Goal: Transaction & Acquisition: Purchase product/service

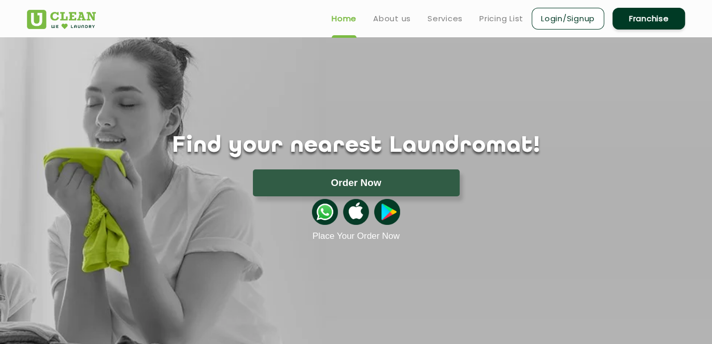
click at [137, 174] on div "Order Now" at bounding box center [356, 183] width 690 height 27
click at [357, 18] on link "About us" at bounding box center [392, 18] width 38 height 12
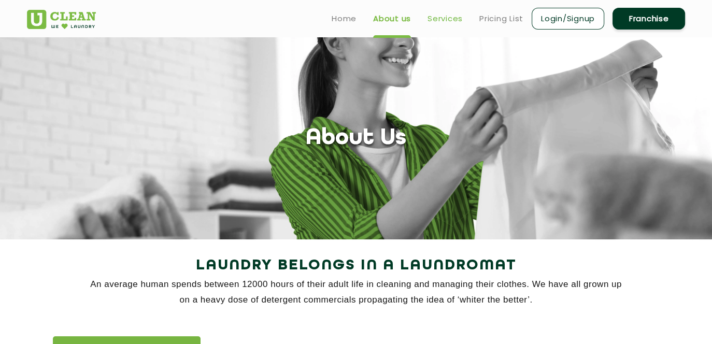
click at [357, 19] on link "Services" at bounding box center [445, 18] width 35 height 12
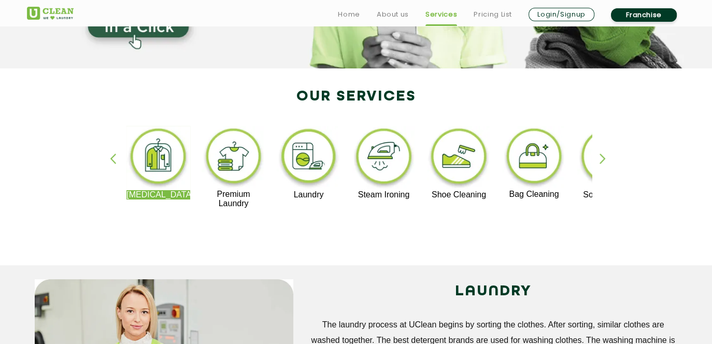
scroll to position [173, 0]
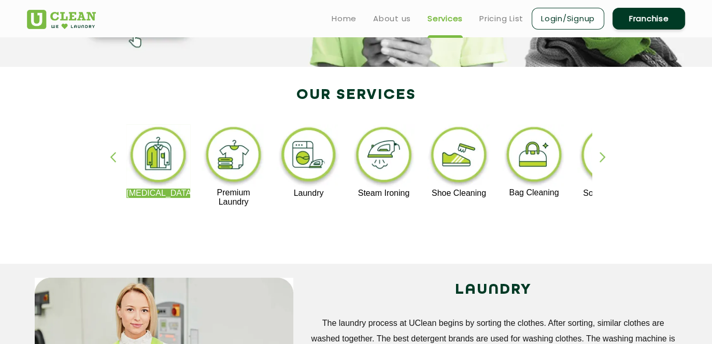
click at [357, 157] on div "button" at bounding box center [608, 166] width 16 height 29
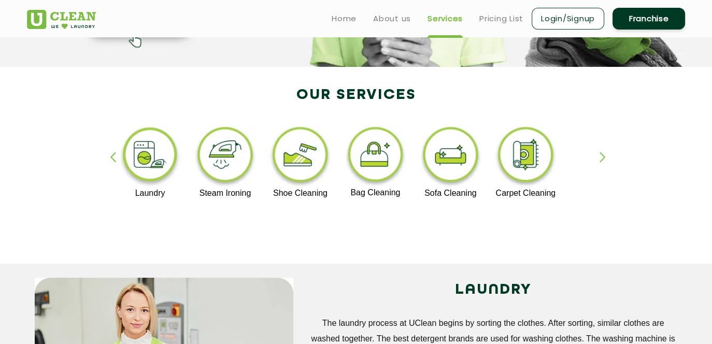
click at [357, 157] on div "button" at bounding box center [608, 166] width 16 height 29
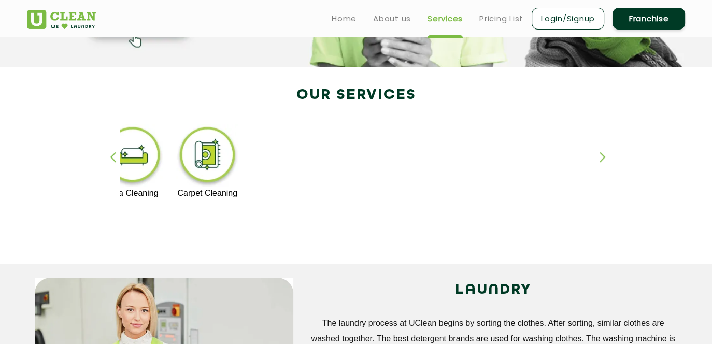
click at [357, 157] on div "button" at bounding box center [608, 166] width 16 height 29
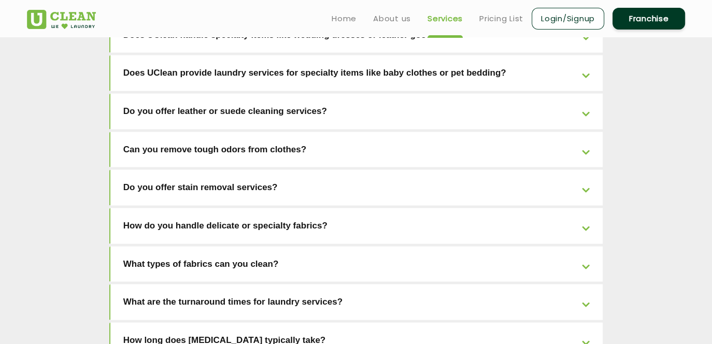
scroll to position [2090, 0]
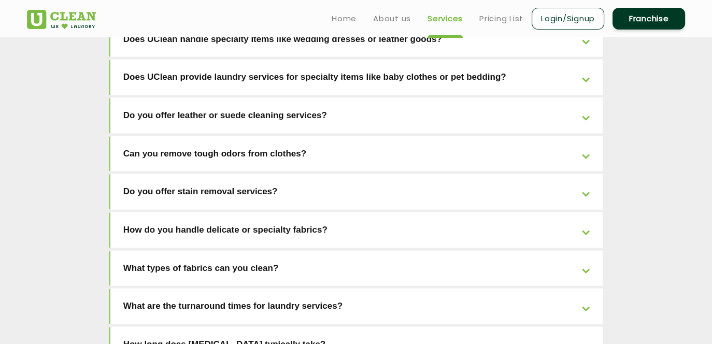
click at [357, 289] on link "What are the turnaround times for laundry services?" at bounding box center [356, 307] width 493 height 36
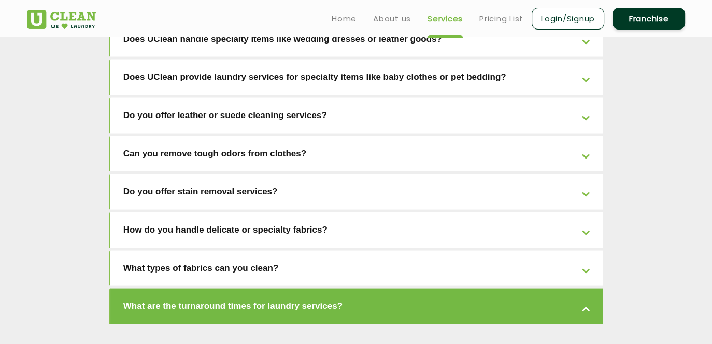
click at [357, 289] on link "What are the turnaround times for laundry services?" at bounding box center [356, 307] width 493 height 36
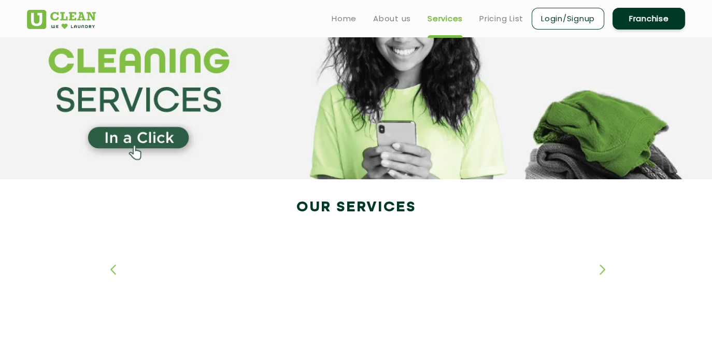
scroll to position [0, 0]
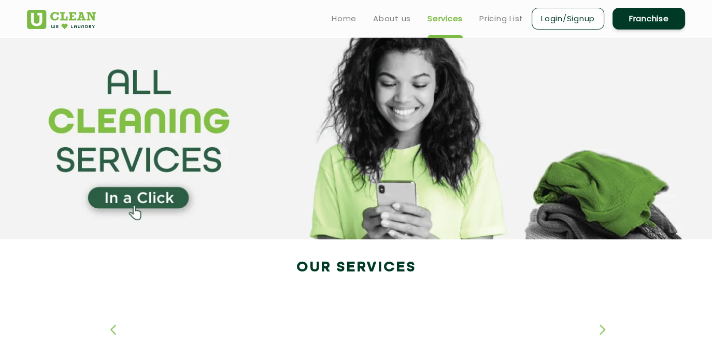
click at [357, 22] on link "Franchise" at bounding box center [649, 19] width 73 height 22
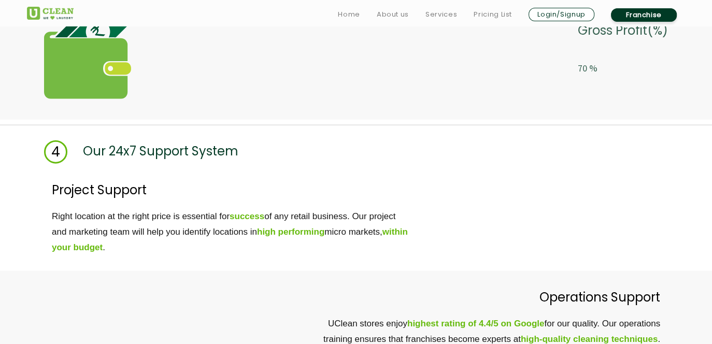
scroll to position [2531, 0]
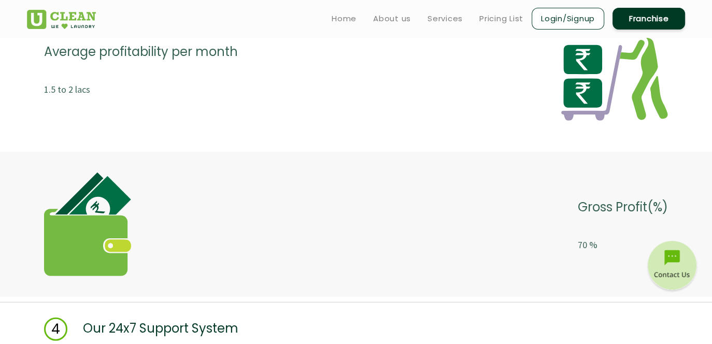
click at [81, 220] on img at bounding box center [87, 225] width 87 height 104
click at [357, 236] on p "70 %" at bounding box center [623, 245] width 90 height 19
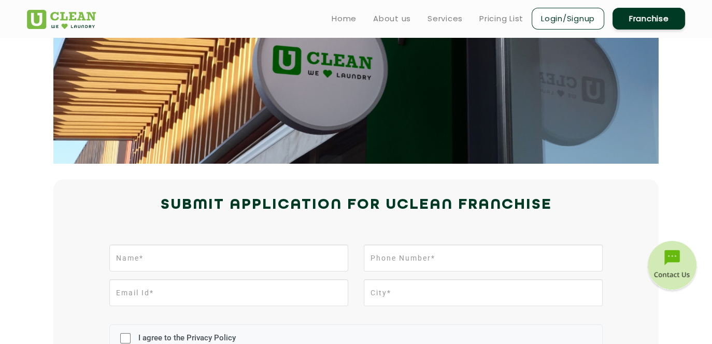
scroll to position [51, 0]
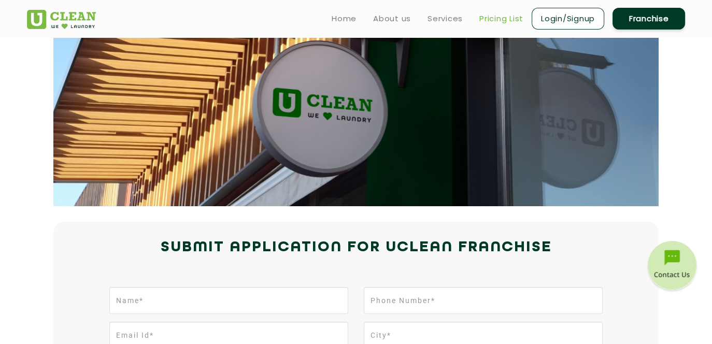
click at [357, 18] on link "Pricing List" at bounding box center [502, 18] width 44 height 12
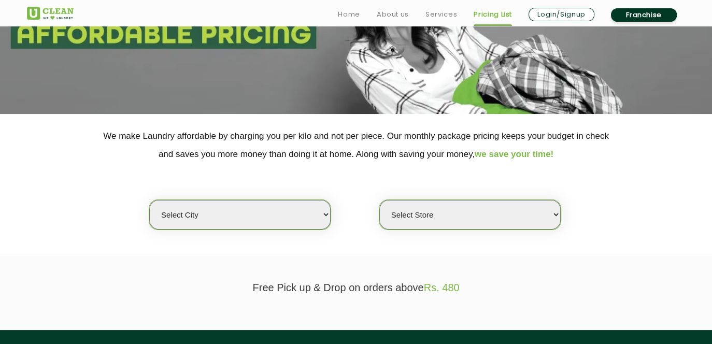
scroll to position [179, 0]
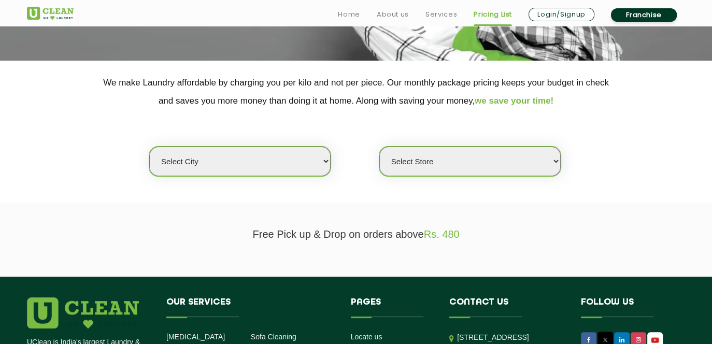
click at [302, 160] on select "Select city [GEOGRAPHIC_DATA] [GEOGRAPHIC_DATA] [GEOGRAPHIC_DATA] [GEOGRAPHIC_D…" at bounding box center [239, 162] width 181 height 30
select select "205"
click at [149, 147] on select "Select city [GEOGRAPHIC_DATA] [GEOGRAPHIC_DATA] [GEOGRAPHIC_DATA] [GEOGRAPHIC_D…" at bounding box center [239, 162] width 181 height 30
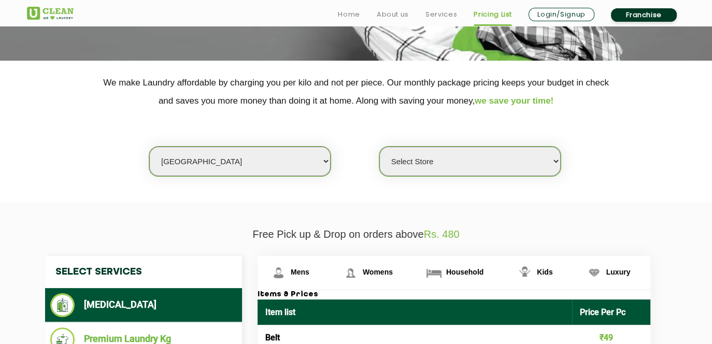
click at [357, 165] on select "Select Store [GEOGRAPHIC_DATA]" at bounding box center [470, 162] width 181 height 30
select select "609"
click at [357, 147] on select "Select Store [GEOGRAPHIC_DATA]" at bounding box center [470, 162] width 181 height 30
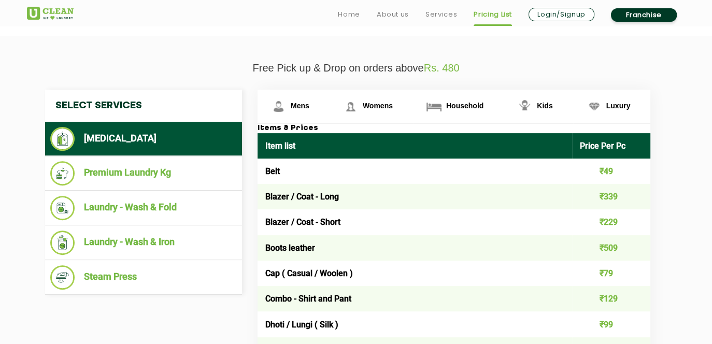
scroll to position [351, 0]
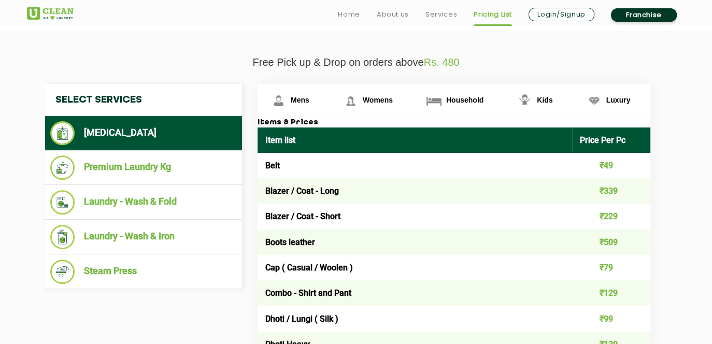
click at [357, 167] on td "₹49" at bounding box center [611, 165] width 79 height 25
click at [357, 165] on td "₹49" at bounding box center [611, 165] width 79 height 25
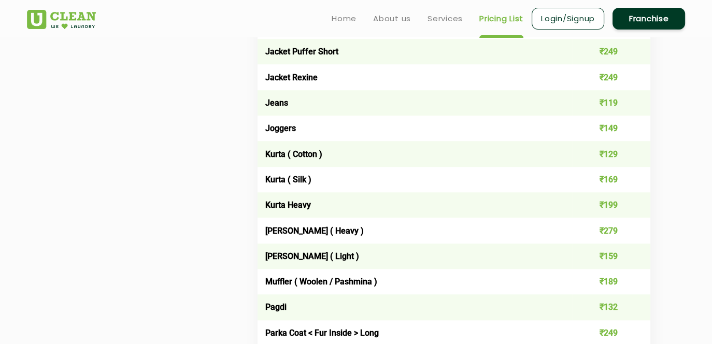
click at [357, 165] on td "₹129" at bounding box center [611, 153] width 79 height 25
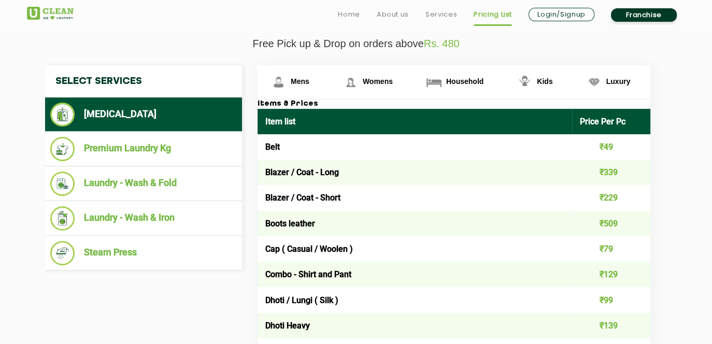
scroll to position [376, 0]
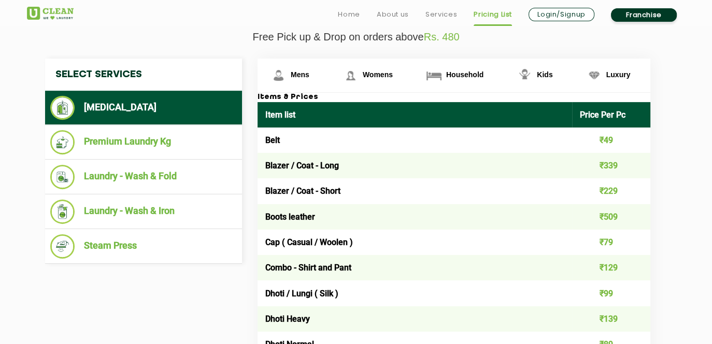
click at [357, 141] on td "₹49" at bounding box center [611, 140] width 79 height 25
drag, startPoint x: 602, startPoint y: 141, endPoint x: 608, endPoint y: 167, distance: 26.5
click at [357, 167] on td "₹339" at bounding box center [611, 165] width 79 height 25
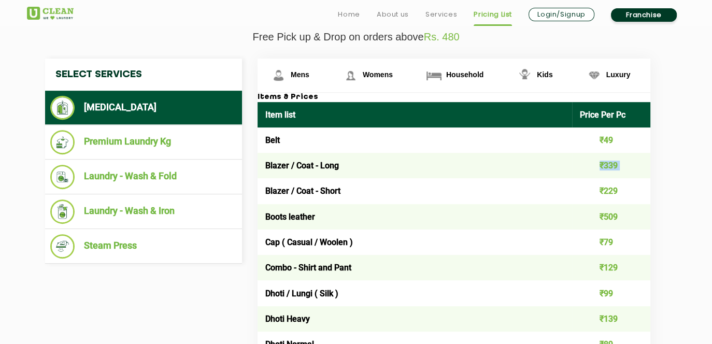
click at [357, 167] on td "₹339" at bounding box center [611, 165] width 79 height 25
drag, startPoint x: 608, startPoint y: 167, endPoint x: 609, endPoint y: 189, distance: 22.3
click at [357, 189] on td "₹229" at bounding box center [611, 190] width 79 height 25
drag, startPoint x: 609, startPoint y: 189, endPoint x: 606, endPoint y: 141, distance: 48.3
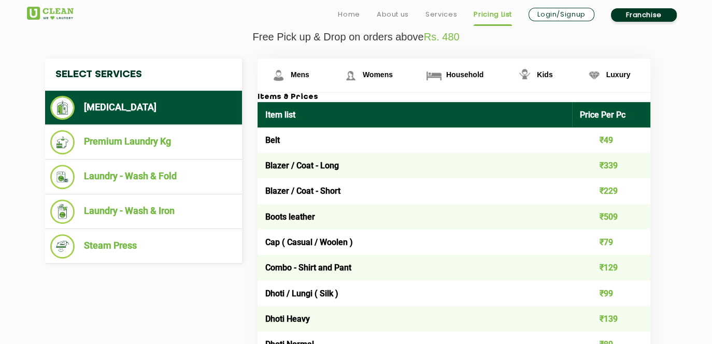
click at [357, 141] on td "₹49" at bounding box center [611, 140] width 79 height 25
drag, startPoint x: 606, startPoint y: 141, endPoint x: 610, endPoint y: 166, distance: 25.3
click at [357, 166] on td "₹339" at bounding box center [611, 165] width 79 height 25
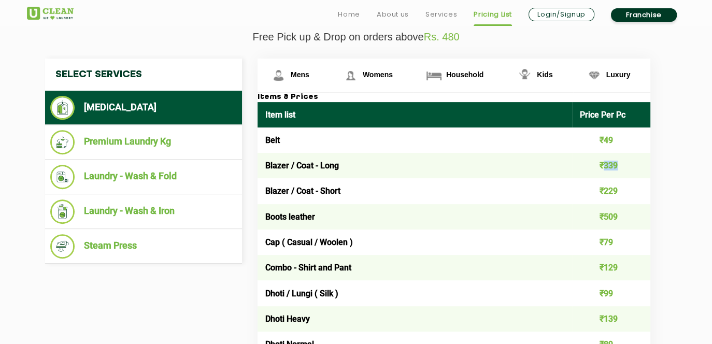
click at [357, 166] on td "₹339" at bounding box center [611, 165] width 79 height 25
drag, startPoint x: 610, startPoint y: 166, endPoint x: 610, endPoint y: 191, distance: 25.4
click at [357, 191] on td "₹229" at bounding box center [611, 190] width 79 height 25
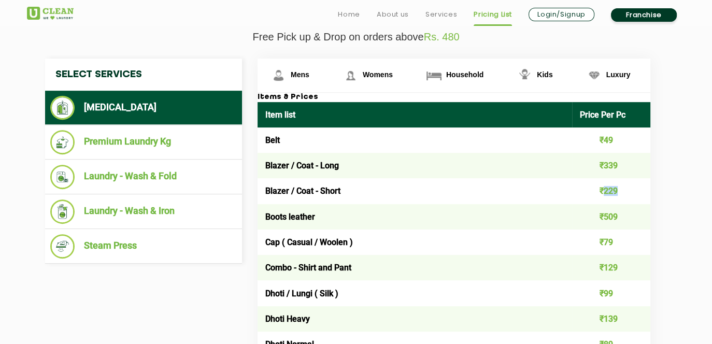
click at [357, 191] on td "₹229" at bounding box center [611, 190] width 79 height 25
drag, startPoint x: 610, startPoint y: 191, endPoint x: 609, endPoint y: 218, distance: 26.5
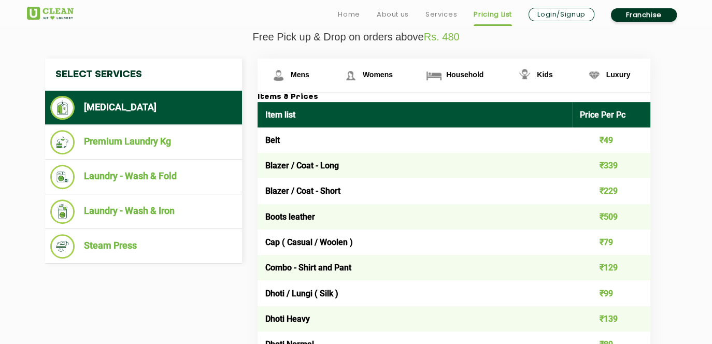
click at [357, 218] on td "₹509" at bounding box center [611, 216] width 79 height 25
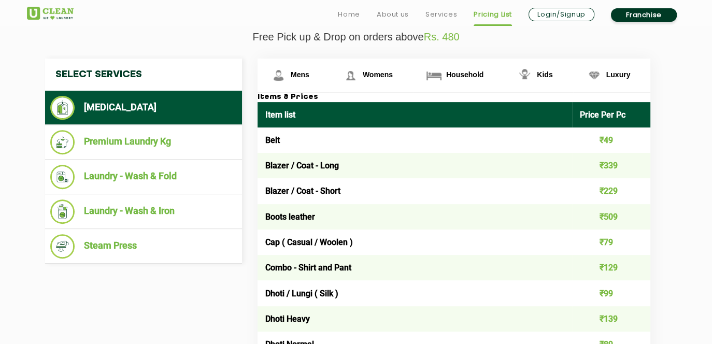
drag, startPoint x: 609, startPoint y: 218, endPoint x: 608, endPoint y: 243, distance: 24.9
click at [357, 243] on td "₹79" at bounding box center [611, 242] width 79 height 25
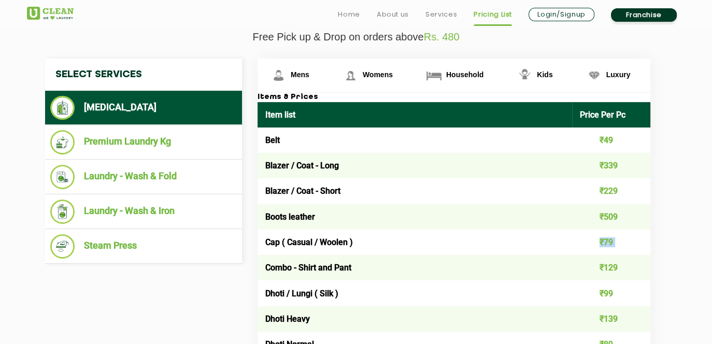
click at [357, 243] on td "₹79" at bounding box center [611, 242] width 79 height 25
drag, startPoint x: 608, startPoint y: 243, endPoint x: 610, endPoint y: 272, distance: 29.1
click at [357, 272] on td "₹129" at bounding box center [611, 267] width 79 height 25
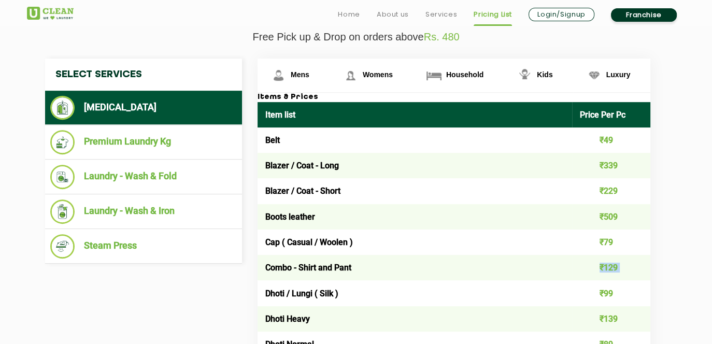
click at [357, 272] on td "₹129" at bounding box center [611, 267] width 79 height 25
drag, startPoint x: 610, startPoint y: 272, endPoint x: 608, endPoint y: 290, distance: 18.3
click at [357, 290] on td "₹99" at bounding box center [611, 293] width 79 height 25
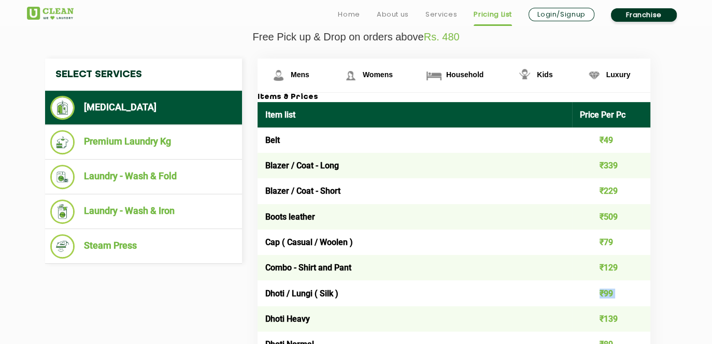
click at [357, 290] on td "₹99" at bounding box center [611, 293] width 79 height 25
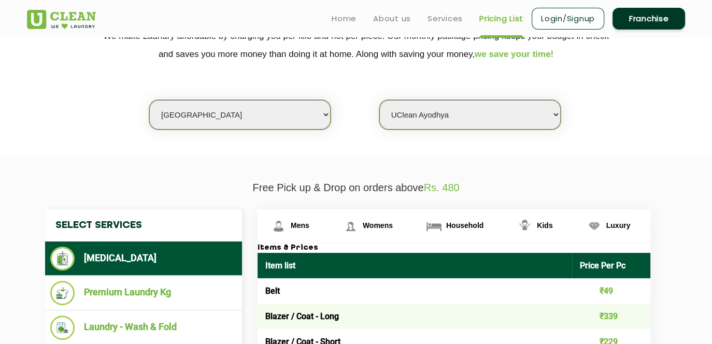
scroll to position [223, 0]
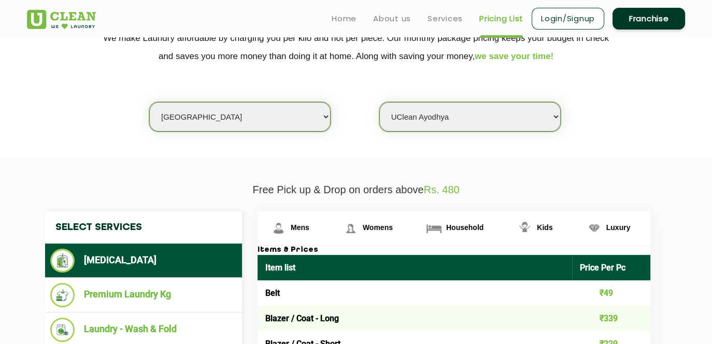
click at [321, 116] on select "Select city [GEOGRAPHIC_DATA] [GEOGRAPHIC_DATA] [GEOGRAPHIC_DATA] [GEOGRAPHIC_D…" at bounding box center [239, 117] width 181 height 30
select select "172"
click at [149, 102] on select "Select city [GEOGRAPHIC_DATA] [GEOGRAPHIC_DATA] [GEOGRAPHIC_DATA] [GEOGRAPHIC_D…" at bounding box center [239, 117] width 181 height 30
select select "0"
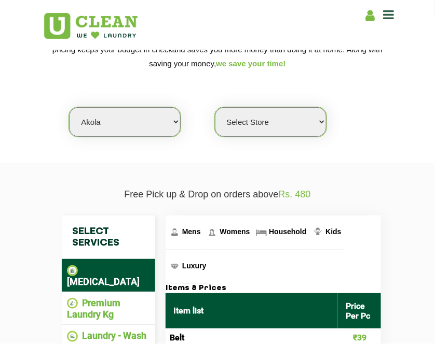
scroll to position [139, 0]
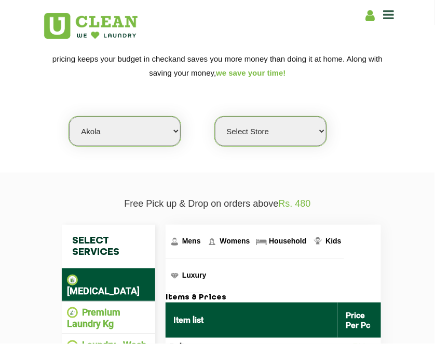
click at [166, 130] on select "Select city [GEOGRAPHIC_DATA] [GEOGRAPHIC_DATA] [GEOGRAPHIC_DATA] [GEOGRAPHIC_D…" at bounding box center [124, 132] width 111 height 30
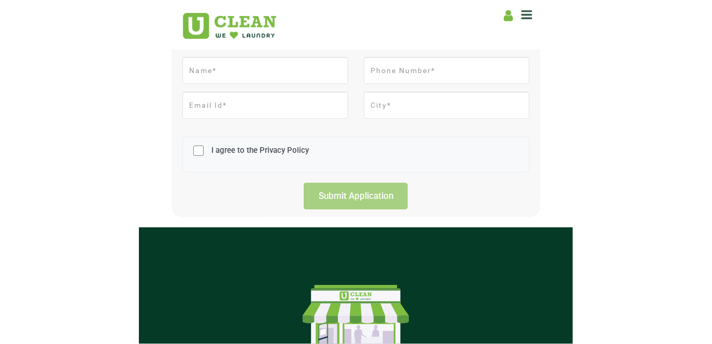
scroll to position [270, 0]
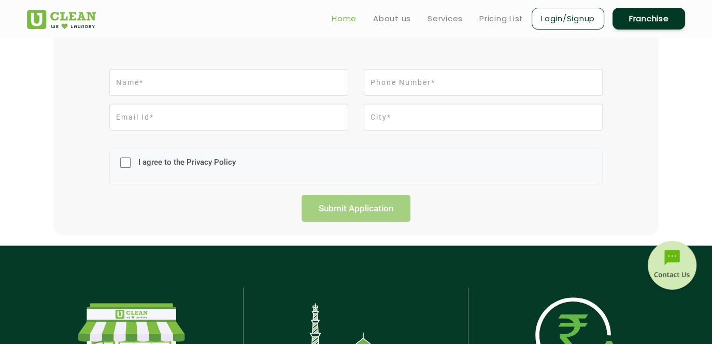
click at [346, 18] on link "Home" at bounding box center [344, 18] width 25 height 12
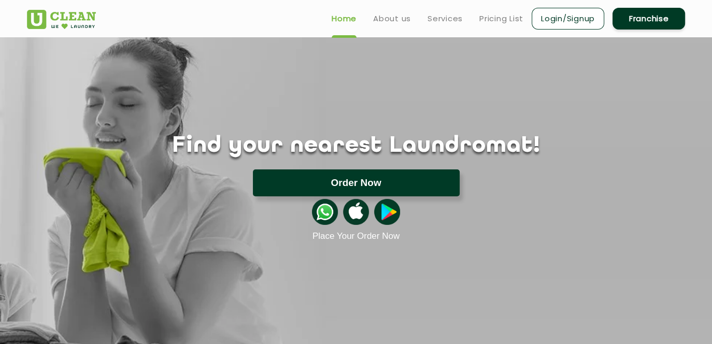
click at [338, 174] on button "Order Now" at bounding box center [356, 183] width 207 height 27
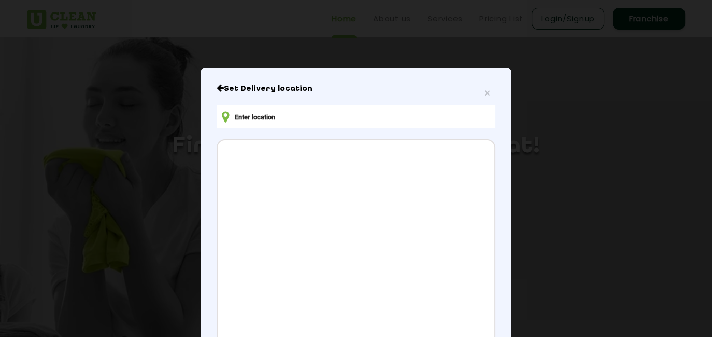
click at [317, 118] on input "text" at bounding box center [356, 116] width 279 height 23
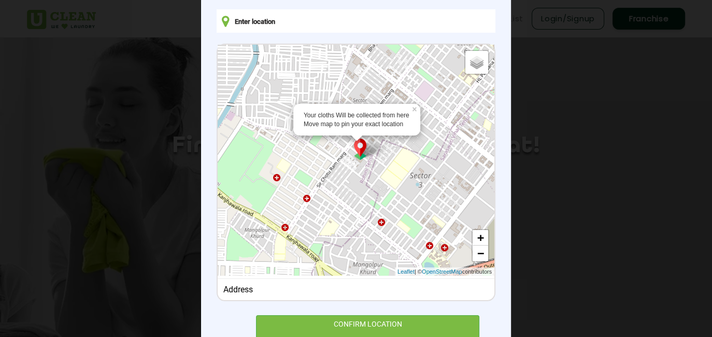
scroll to position [95, 0]
click at [383, 234] on div "Your cloths Will be collected from here Move map to pin your exact location × D…" at bounding box center [356, 160] width 277 height 231
click at [383, 234] on div "Default Satellite + − Leaflet | © OpenStreetMap contributors" at bounding box center [356, 160] width 277 height 231
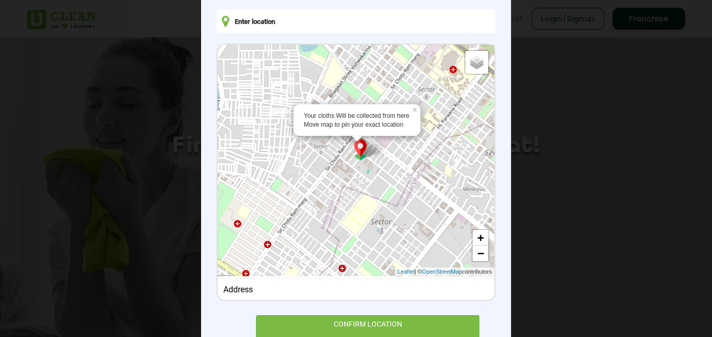
drag, startPoint x: 357, startPoint y: 149, endPoint x: 307, endPoint y: 195, distance: 67.9
click at [307, 195] on div "Your cloths Will be collected from here Move map to pin your exact location × D…" at bounding box center [356, 160] width 277 height 231
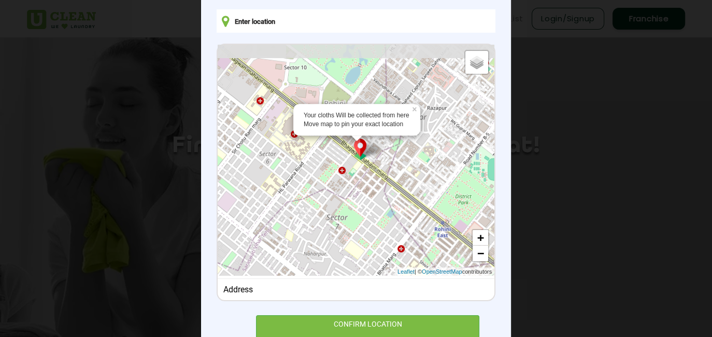
drag, startPoint x: 407, startPoint y: 183, endPoint x: 245, endPoint y: 249, distance: 174.4
click at [245, 249] on div "Your cloths Will be collected from here Move map to pin your exact location × D…" at bounding box center [356, 160] width 277 height 231
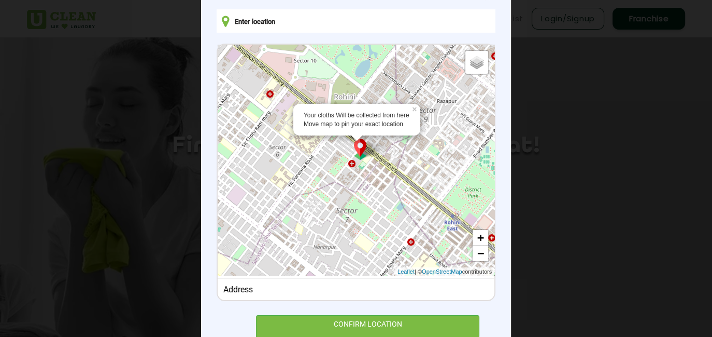
drag, startPoint x: 355, startPoint y: 198, endPoint x: 371, endPoint y: 185, distance: 20.6
click at [371, 185] on div "Your cloths Will be collected from here Move map to pin your exact location × D…" at bounding box center [356, 160] width 277 height 231
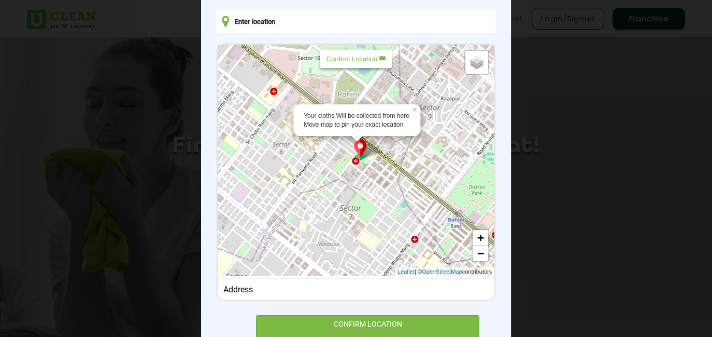
click at [371, 185] on div "Your cloths Will be collected from here Move map to pin your exact location × D…" at bounding box center [356, 160] width 277 height 231
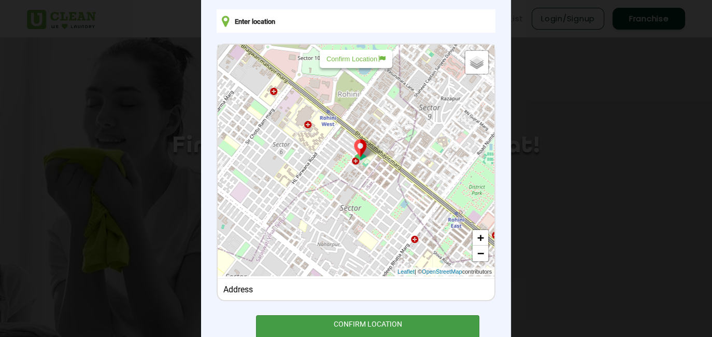
click at [365, 329] on div "CONFIRM LOCATION" at bounding box center [367, 326] width 223 height 23
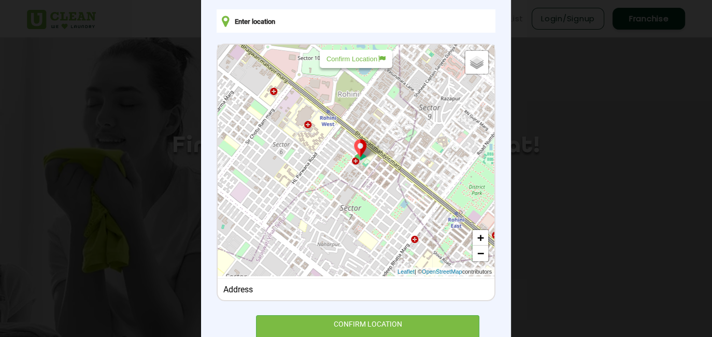
scroll to position [129, 0]
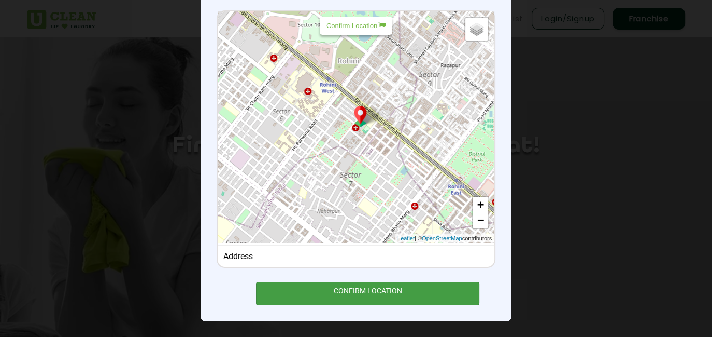
click at [368, 297] on div "CONFIRM LOCATION" at bounding box center [367, 293] width 223 height 23
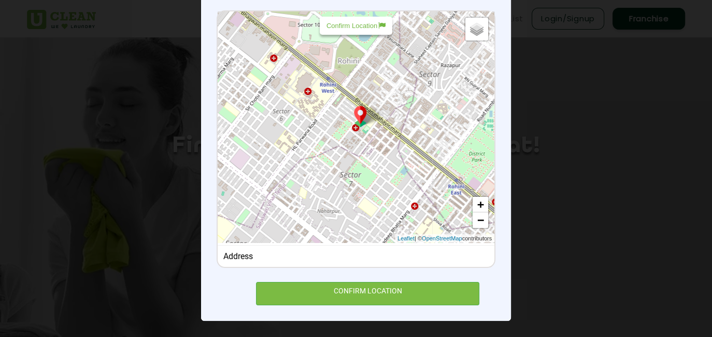
click at [254, 261] on div "Address" at bounding box center [356, 255] width 277 height 21
click at [325, 177] on div "Default Satellite + − Leaflet | © OpenStreetMap contributors" at bounding box center [356, 126] width 277 height 231
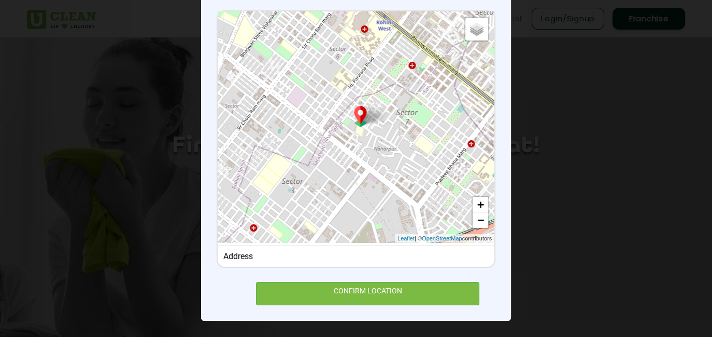
drag, startPoint x: 359, startPoint y: 149, endPoint x: 419, endPoint y: 83, distance: 89.5
click at [419, 83] on div "Default Satellite + − Leaflet | © OpenStreetMap contributors" at bounding box center [356, 126] width 277 height 231
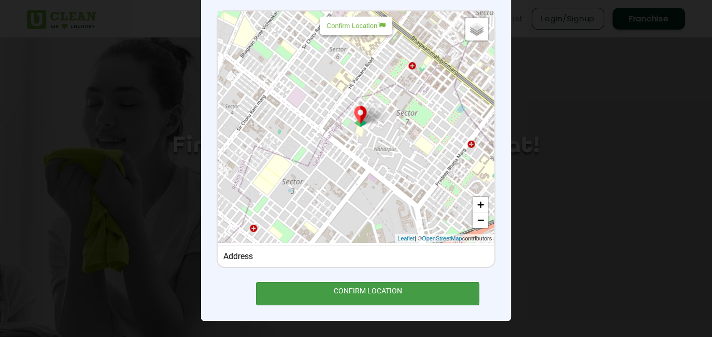
click at [323, 290] on div "CONFIRM LOCATION" at bounding box center [367, 293] width 223 height 23
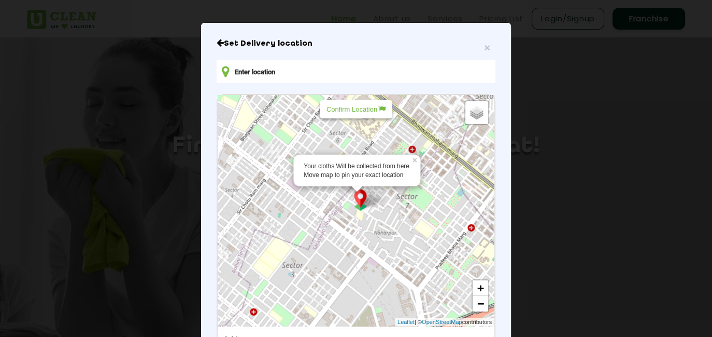
scroll to position [0, 0]
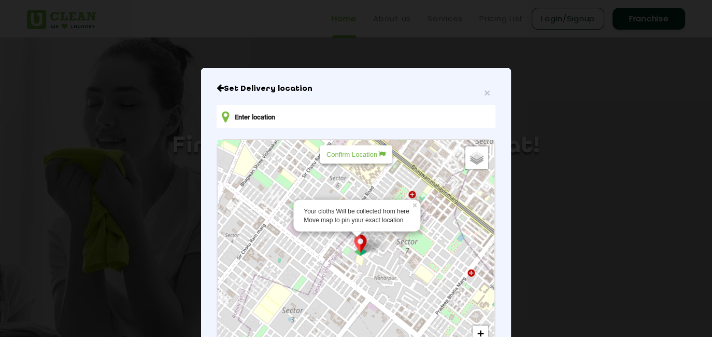
click at [249, 123] on input "text" at bounding box center [356, 116] width 279 height 23
click at [453, 166] on input "Satellite" at bounding box center [456, 166] width 7 height 7
radio input "true"
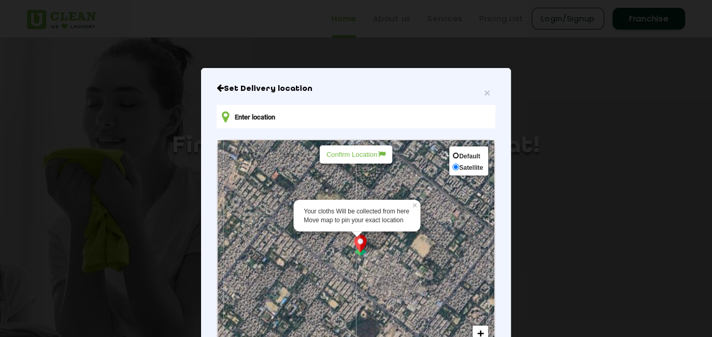
click at [453, 152] on input "Default" at bounding box center [456, 155] width 7 height 7
radio input "true"
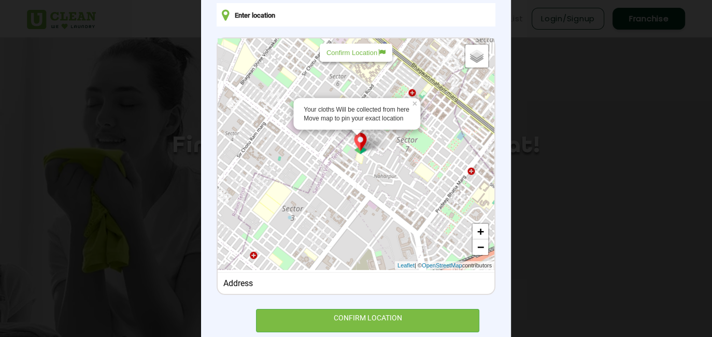
scroll to position [102, 0]
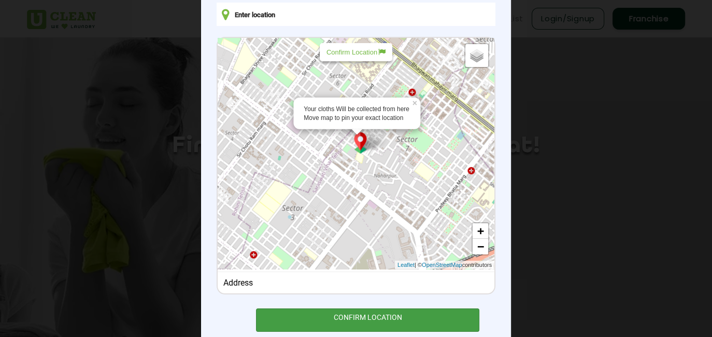
click at [292, 311] on div "CONFIRM LOCATION" at bounding box center [367, 319] width 223 height 23
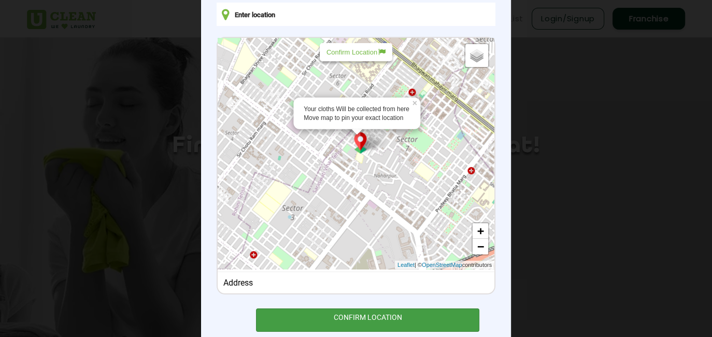
click at [292, 311] on div "CONFIRM LOCATION" at bounding box center [367, 319] width 223 height 23
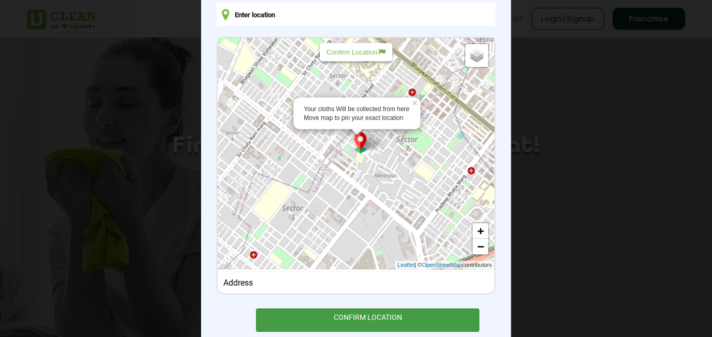
click at [292, 311] on div "CONFIRM LOCATION" at bounding box center [367, 319] width 223 height 23
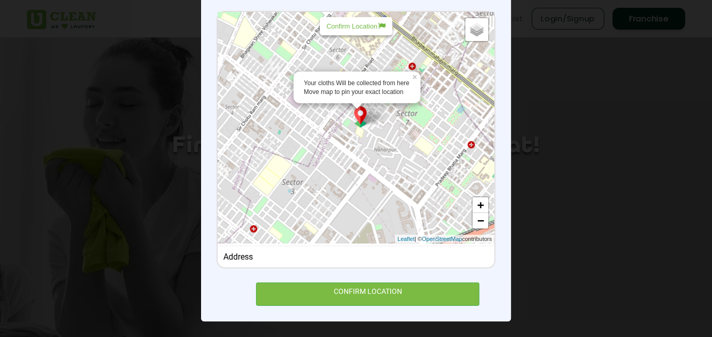
scroll to position [0, 0]
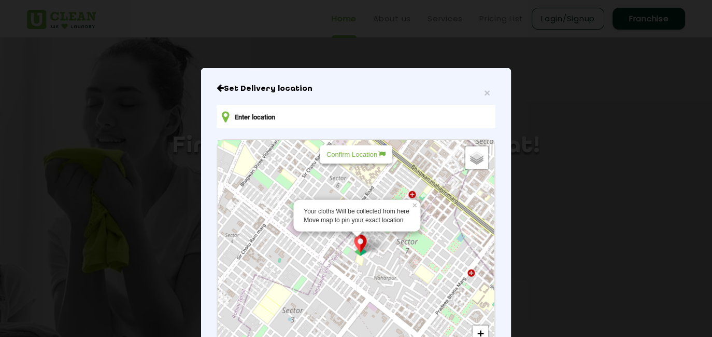
click at [267, 92] on h6 "Set Delivery location" at bounding box center [356, 88] width 279 height 10
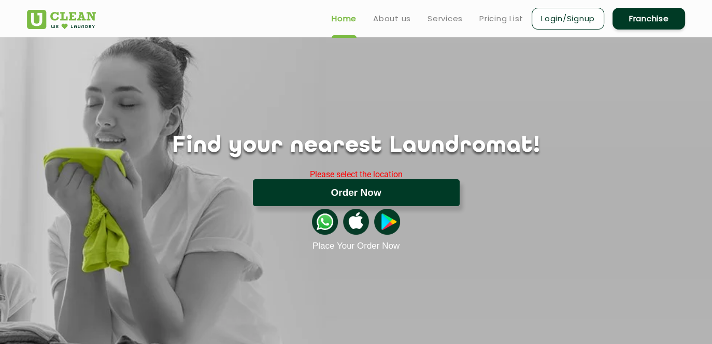
click at [297, 201] on button "Order Now" at bounding box center [356, 192] width 207 height 27
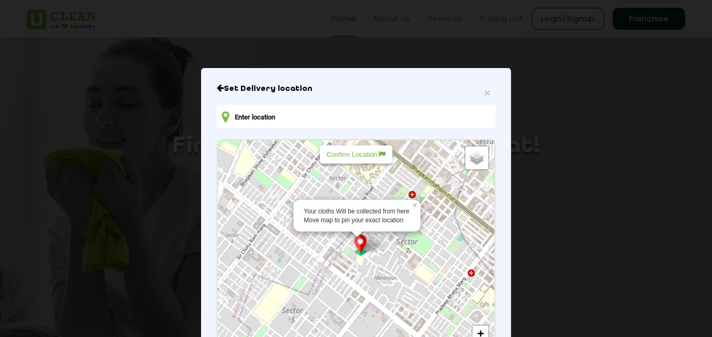
click at [217, 89] on icon "Close" at bounding box center [220, 87] width 7 height 8
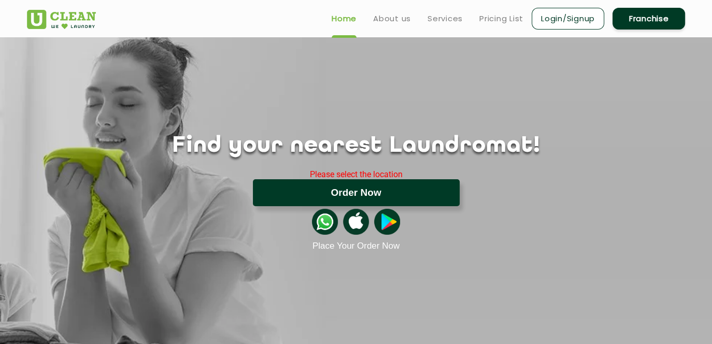
click at [356, 205] on button "Order Now" at bounding box center [356, 192] width 207 height 27
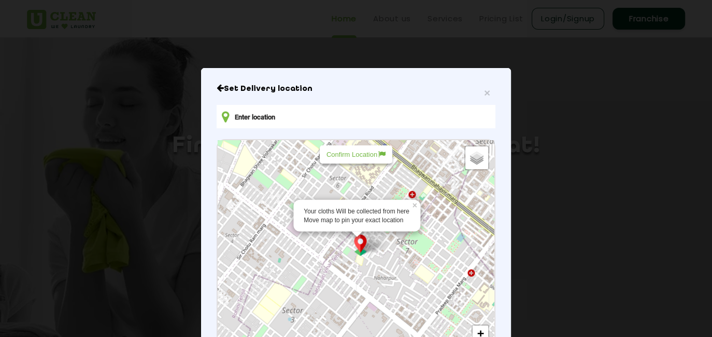
scroll to position [34, 0]
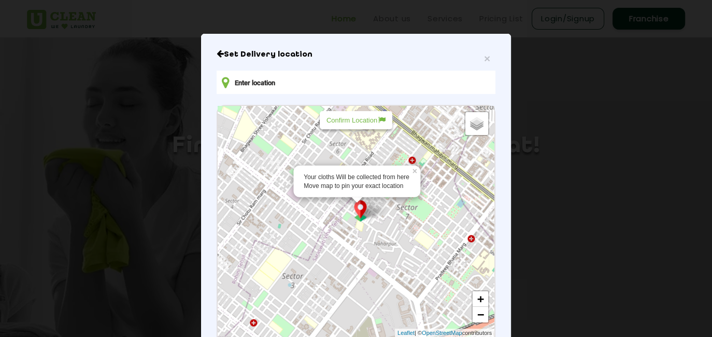
click at [247, 198] on div "Your cloths Will be collected from here Move map to pin your exact location × D…" at bounding box center [356, 221] width 277 height 231
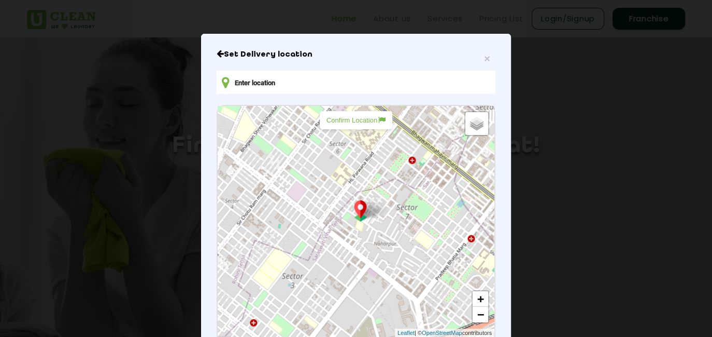
click at [370, 121] on p "Confirm Location" at bounding box center [356, 120] width 59 height 8
type input "23, Sector 9, Rohini, Delhi, 110085, India"
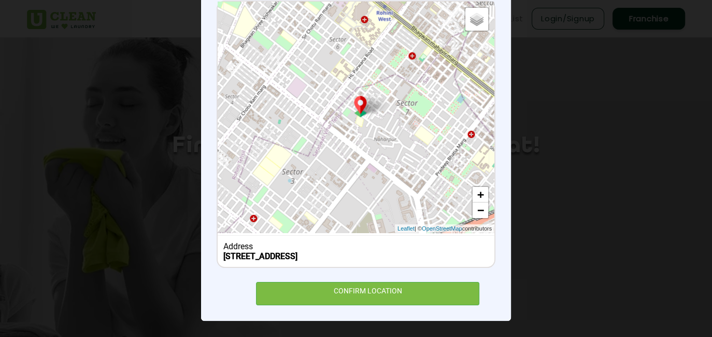
scroll to position [138, 0]
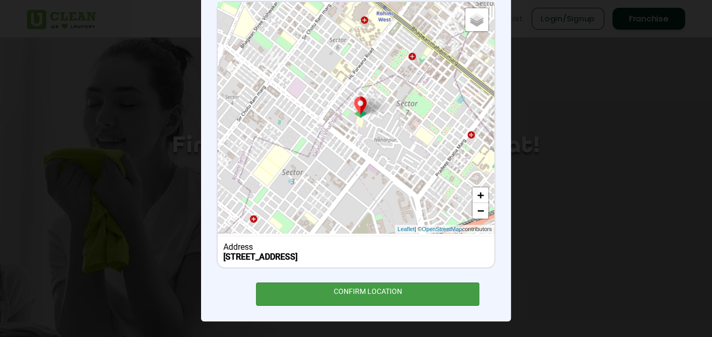
click at [281, 293] on div "CONFIRM LOCATION" at bounding box center [367, 293] width 223 height 23
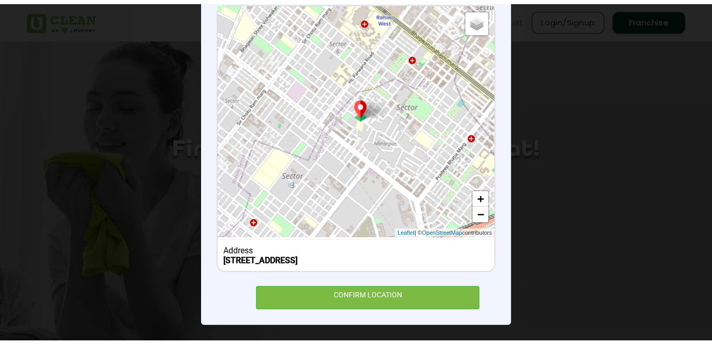
scroll to position [0, 0]
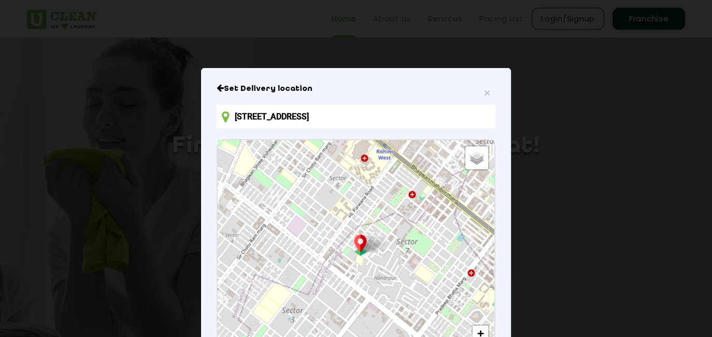
click at [219, 85] on icon "Close" at bounding box center [220, 87] width 7 height 8
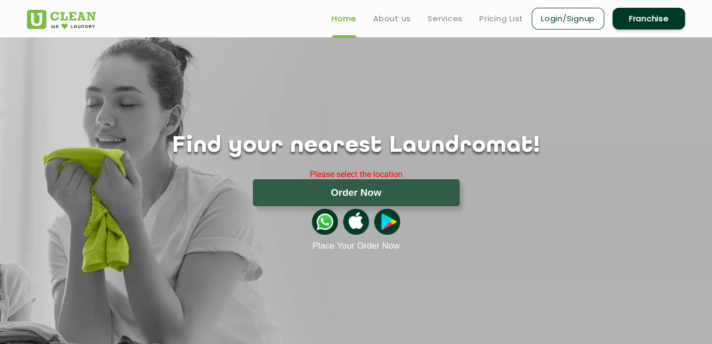
click at [571, 12] on link "Login/Signup" at bounding box center [568, 19] width 73 height 22
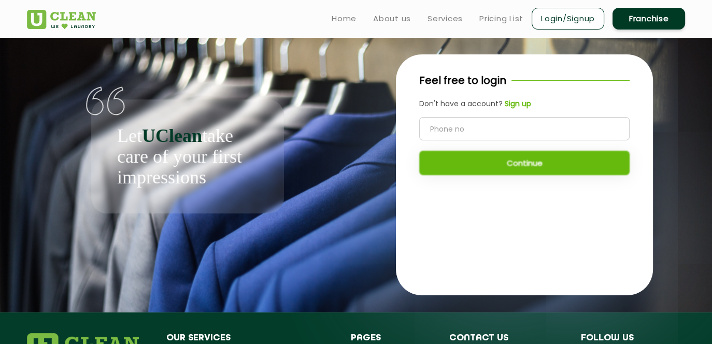
click at [485, 130] on input "tel" at bounding box center [524, 128] width 211 height 23
click at [385, 99] on div "Feel free to login Don't have a account? Sign up Continue" at bounding box center [524, 174] width 321 height 275
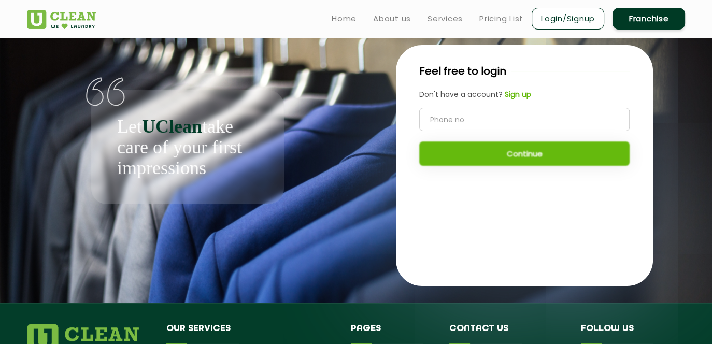
scroll to position [13, 0]
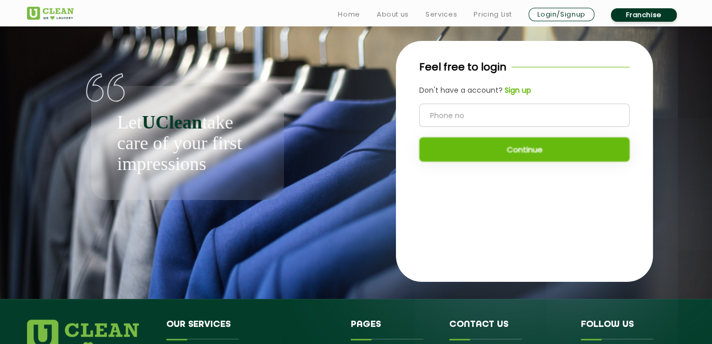
click at [230, 175] on div "Let UClean take care of your first impressions" at bounding box center [187, 143] width 193 height 114
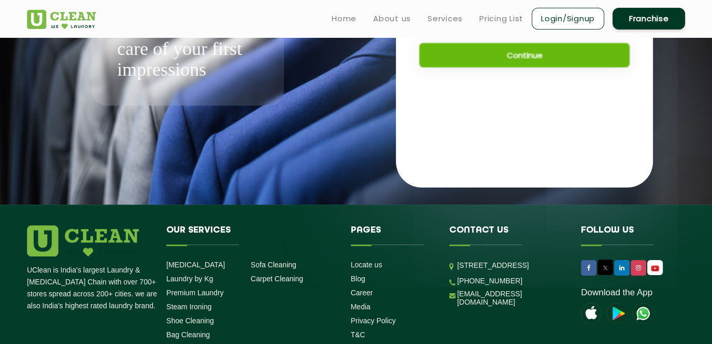
scroll to position [107, 0]
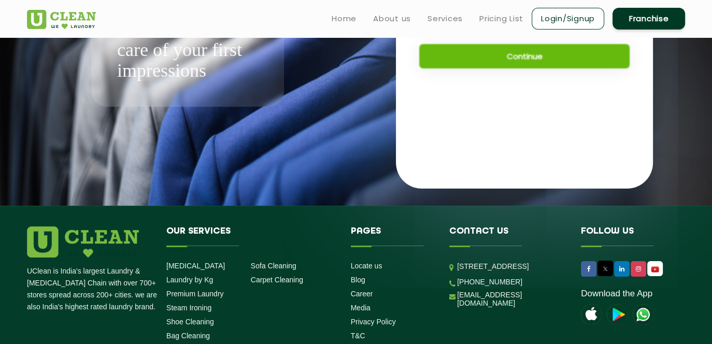
click at [487, 231] on h4 "Contact us" at bounding box center [508, 237] width 116 height 20
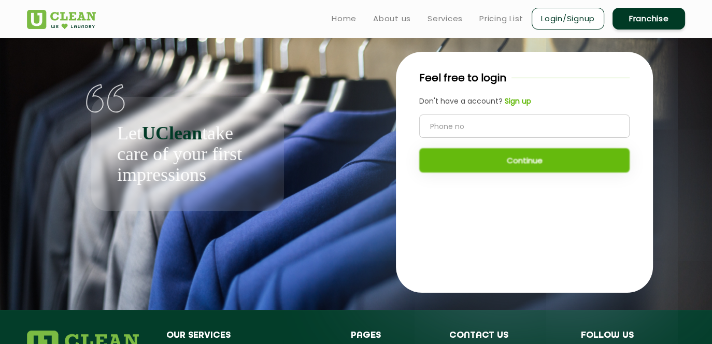
scroll to position [0, 0]
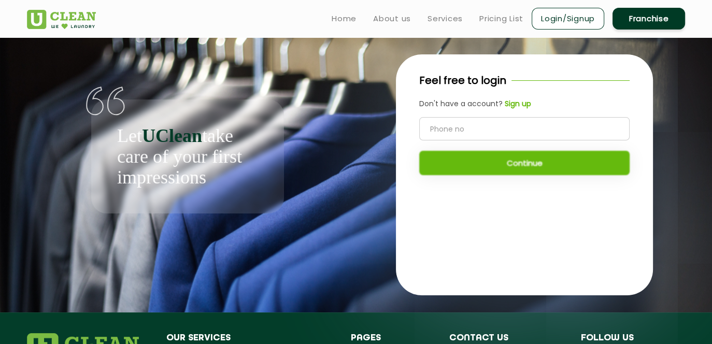
click at [498, 130] on input "tel" at bounding box center [524, 128] width 211 height 23
click at [523, 103] on b "Sign up" at bounding box center [518, 104] width 26 height 10
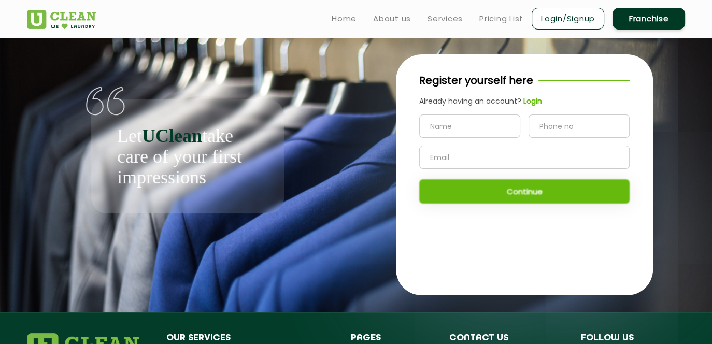
click at [497, 123] on input "text" at bounding box center [469, 126] width 101 height 23
click at [570, 128] on input "tel" at bounding box center [579, 126] width 101 height 23
click at [525, 152] on input "text" at bounding box center [524, 157] width 211 height 23
click at [526, 203] on div "Continue" at bounding box center [524, 159] width 211 height 89
click at [463, 131] on input "text" at bounding box center [469, 126] width 101 height 23
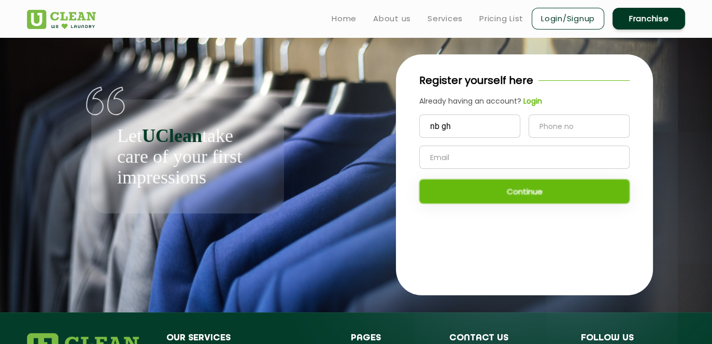
type input "nb gh"
click at [577, 124] on input "tel" at bounding box center [579, 126] width 101 height 23
type input "6262162"
click at [515, 190] on div "nb gh 6262162 Continue" at bounding box center [524, 159] width 211 height 89
click at [460, 159] on input "text" at bounding box center [524, 157] width 211 height 23
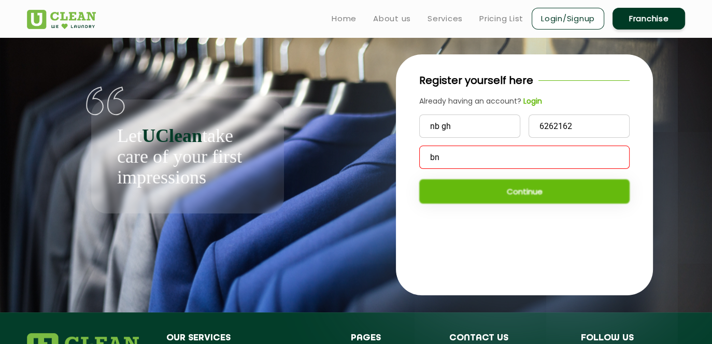
type input "b"
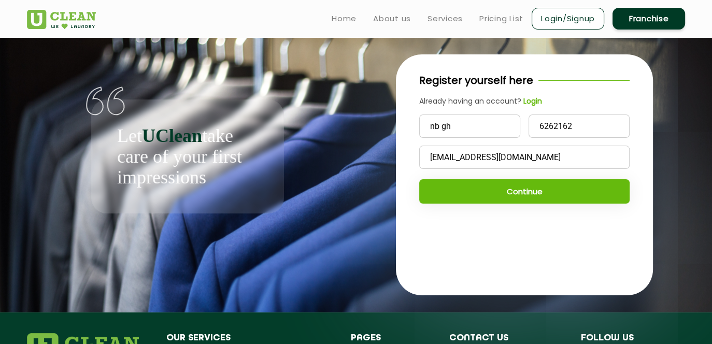
type input "shahedjam@gmail.com"
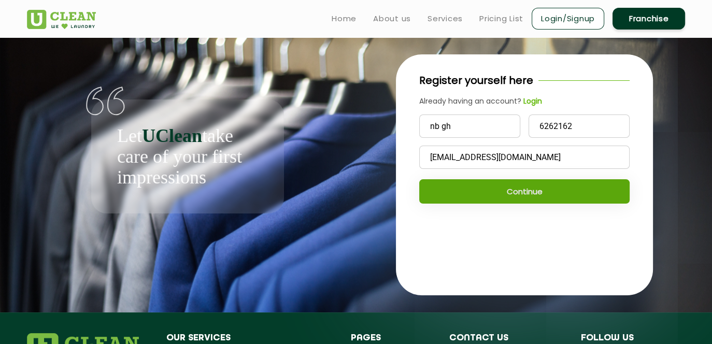
click at [512, 195] on button "Continue" at bounding box center [524, 191] width 211 height 24
click at [520, 194] on button "Continue" at bounding box center [524, 191] width 211 height 24
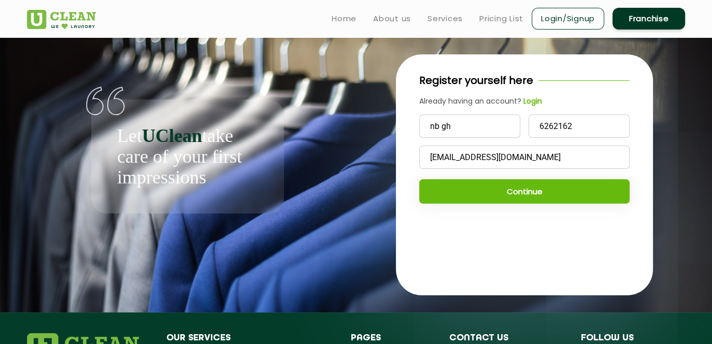
drag, startPoint x: 520, startPoint y: 194, endPoint x: 476, endPoint y: 206, distance: 45.3
click at [476, 206] on div "Register yourself here Already having an account? Login nb gh 6262162 shahedjam…" at bounding box center [524, 141] width 257 height 175
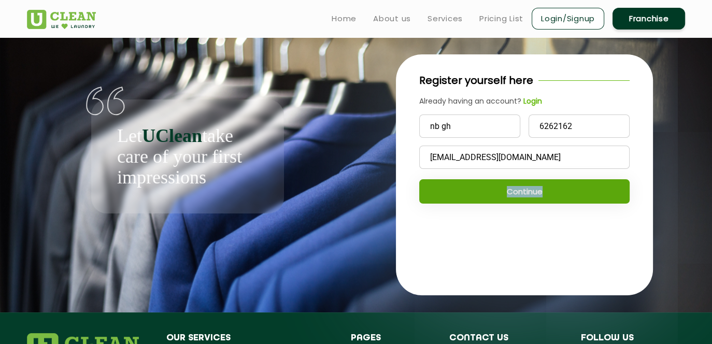
drag, startPoint x: 476, startPoint y: 206, endPoint x: 452, endPoint y: 195, distance: 26.4
click at [452, 195] on button "Continue" at bounding box center [524, 191] width 211 height 24
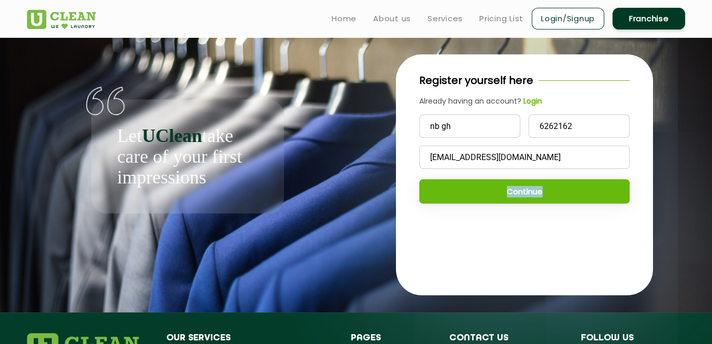
click at [475, 233] on div "Register yourself here Already having an account? Login nb gh 6262162 shahedjam…" at bounding box center [524, 174] width 257 height 241
click at [534, 103] on b "Login" at bounding box center [533, 101] width 19 height 10
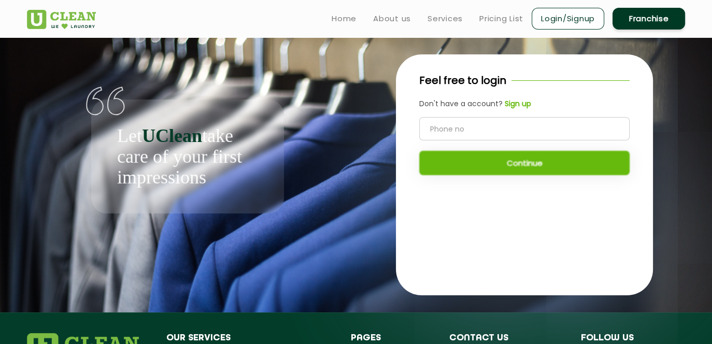
click at [516, 103] on b "Sign up" at bounding box center [518, 104] width 26 height 10
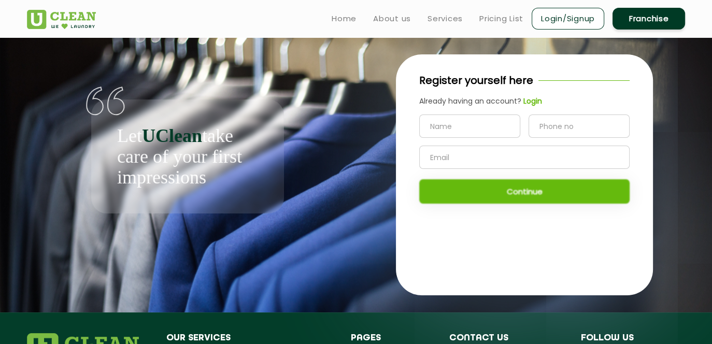
click at [529, 103] on b "Login" at bounding box center [533, 101] width 19 height 10
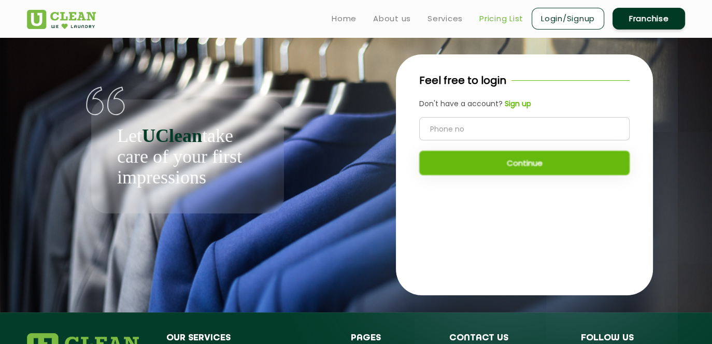
click at [484, 20] on link "Pricing List" at bounding box center [502, 18] width 44 height 12
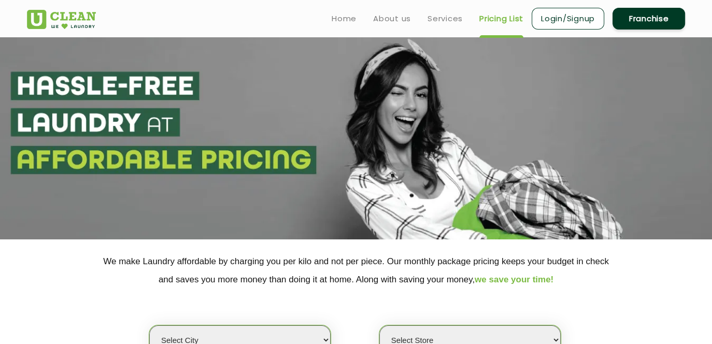
select select "0"
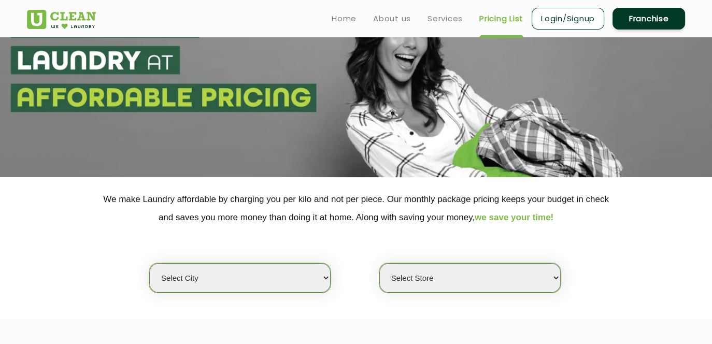
scroll to position [36, 0]
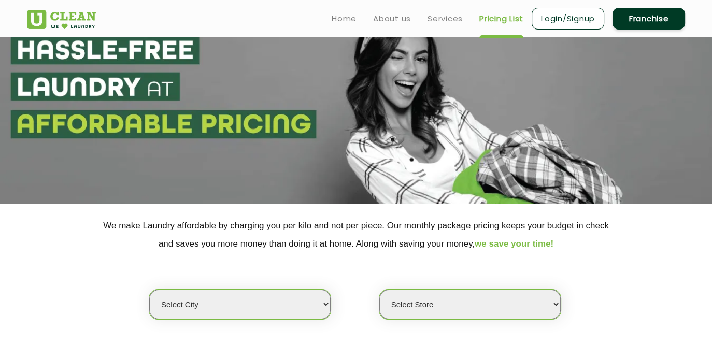
click at [311, 301] on select "Select city [GEOGRAPHIC_DATA] [GEOGRAPHIC_DATA] [GEOGRAPHIC_DATA] [GEOGRAPHIC_D…" at bounding box center [239, 305] width 181 height 30
click at [524, 303] on select "Select Store" at bounding box center [470, 305] width 181 height 30
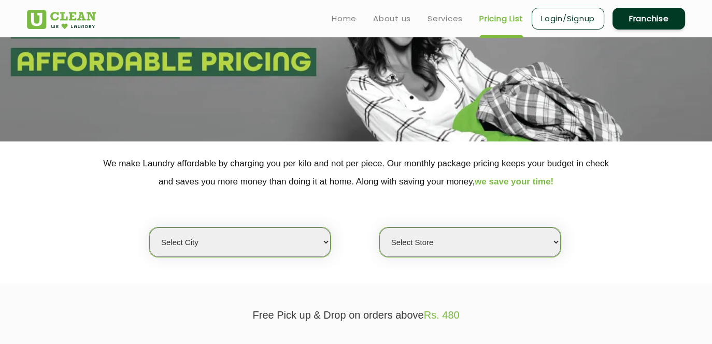
scroll to position [105, 0]
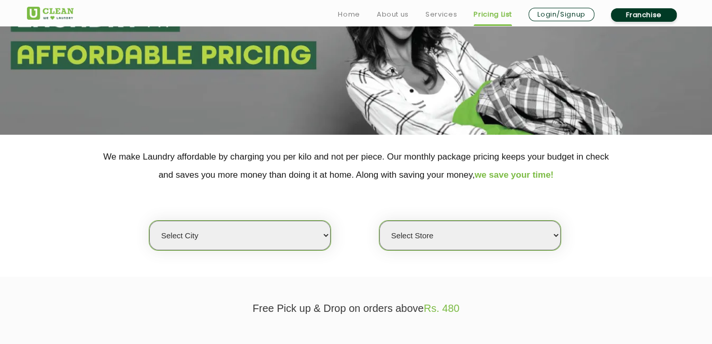
click at [472, 230] on select "Select Store" at bounding box center [470, 236] width 181 height 30
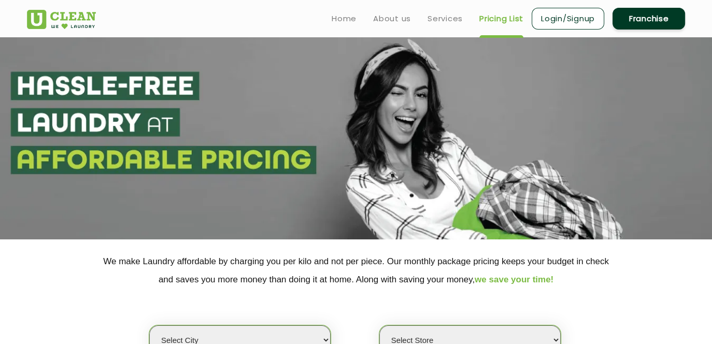
click at [115, 103] on section at bounding box center [356, 138] width 712 height 202
click at [69, 10] on img at bounding box center [61, 19] width 69 height 19
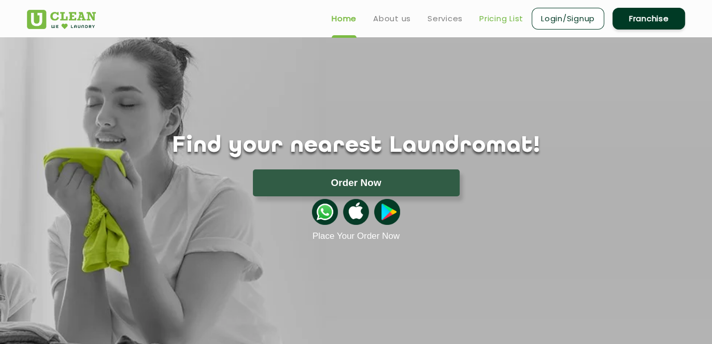
click at [492, 22] on link "Pricing List" at bounding box center [502, 18] width 44 height 12
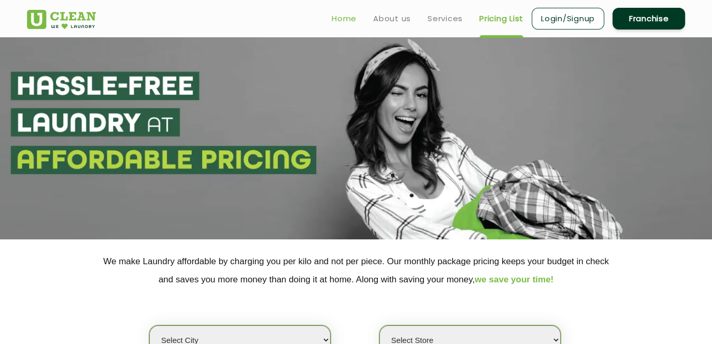
select select "0"
click at [346, 16] on link "Home" at bounding box center [344, 18] width 25 height 12
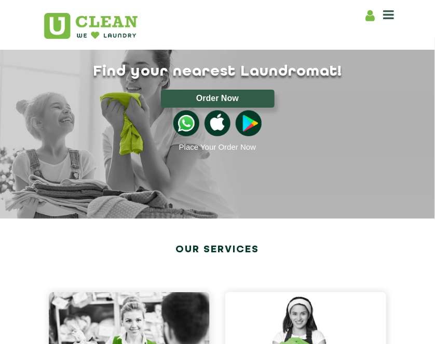
click at [390, 14] on icon at bounding box center [388, 14] width 11 height 12
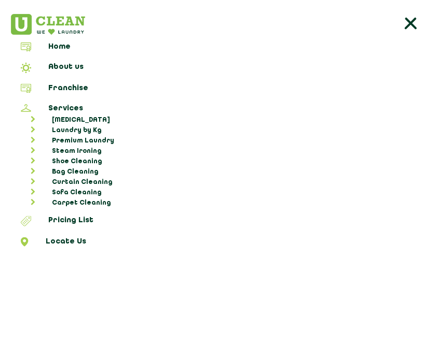
click at [408, 22] on icon at bounding box center [410, 24] width 21 height 21
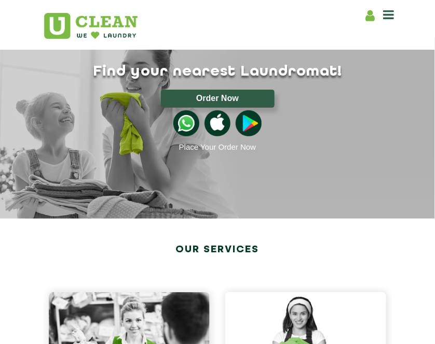
click at [371, 17] on icon at bounding box center [369, 15] width 9 height 13
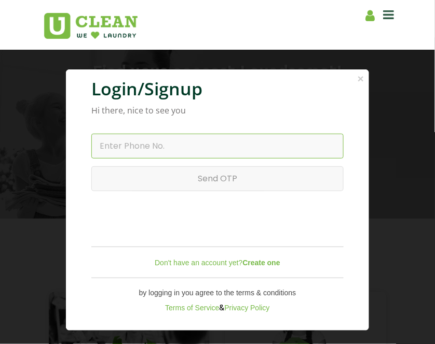
click at [153, 148] on input "text" at bounding box center [217, 146] width 252 height 25
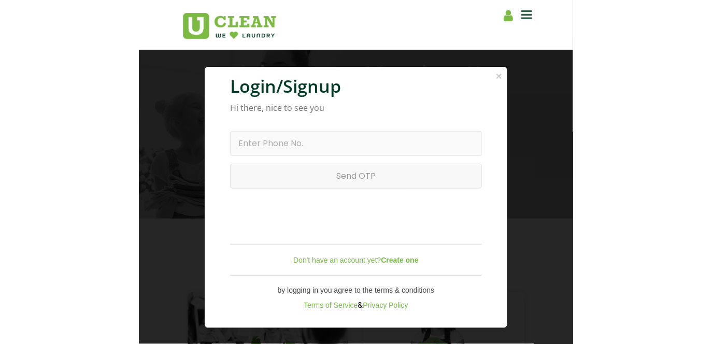
scroll to position [2, 0]
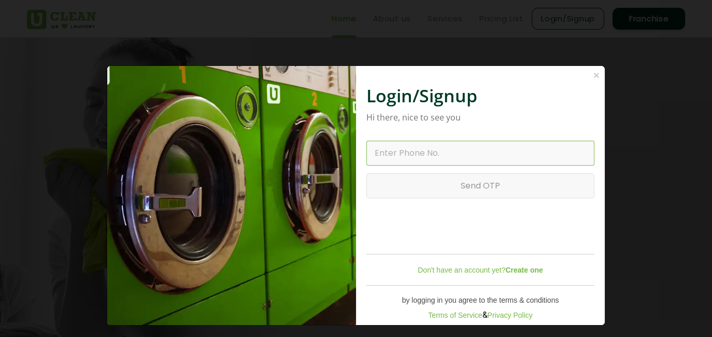
click at [477, 151] on input "text" at bounding box center [481, 153] width 228 height 25
click at [276, 270] on div at bounding box center [231, 195] width 249 height 259
click at [522, 272] on b "Create one" at bounding box center [524, 269] width 37 height 8
click at [521, 272] on b "Create one" at bounding box center [524, 269] width 37 height 8
click at [520, 271] on b "Create one" at bounding box center [524, 269] width 37 height 8
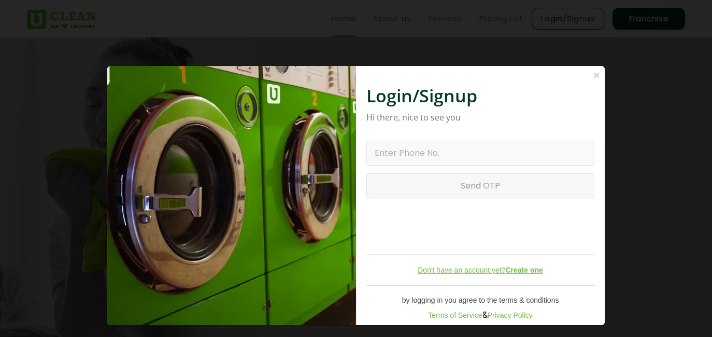
click at [509, 270] on b "Create one" at bounding box center [524, 269] width 37 height 8
click at [459, 274] on link "Don't have an account yet? Create one" at bounding box center [480, 269] width 125 height 8
click at [469, 271] on link "Don't have an account yet? Create one" at bounding box center [480, 269] width 125 height 8
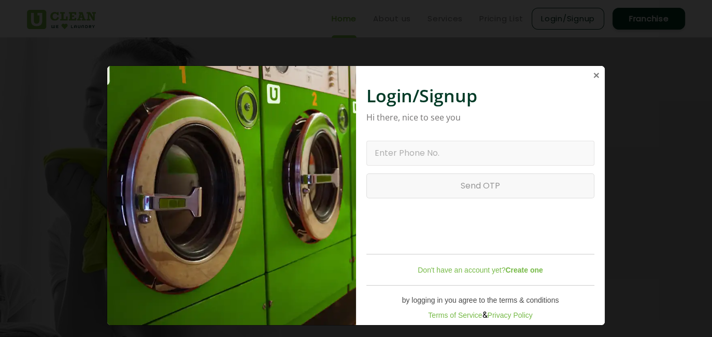
click at [597, 77] on span "×" at bounding box center [597, 75] width 6 height 12
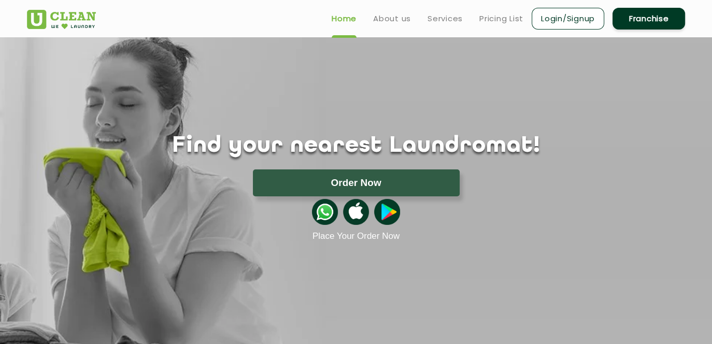
click at [580, 20] on link "Login/Signup" at bounding box center [568, 19] width 73 height 22
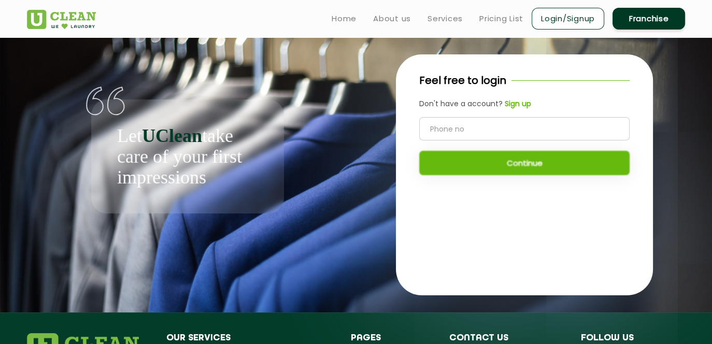
click at [522, 104] on b "Sign up" at bounding box center [518, 104] width 26 height 10
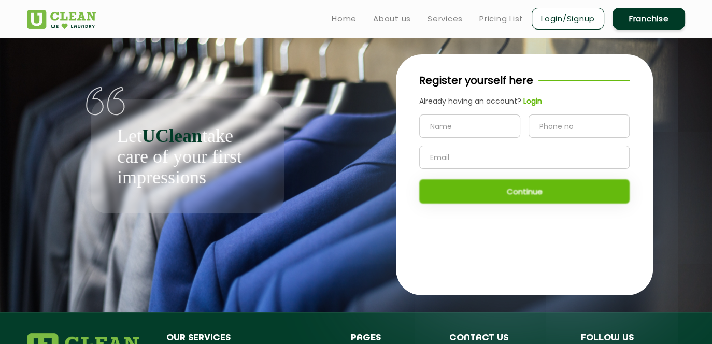
click at [642, 18] on link "Franchise" at bounding box center [649, 19] width 73 height 22
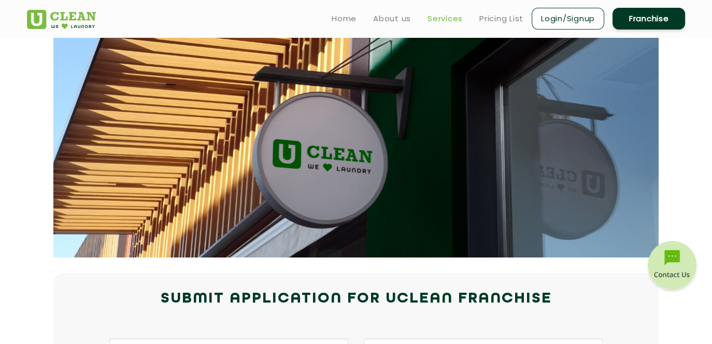
click at [444, 22] on link "Services" at bounding box center [445, 18] width 35 height 12
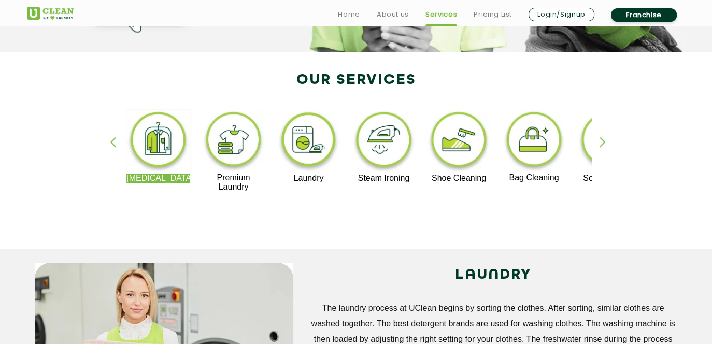
scroll to position [188, 0]
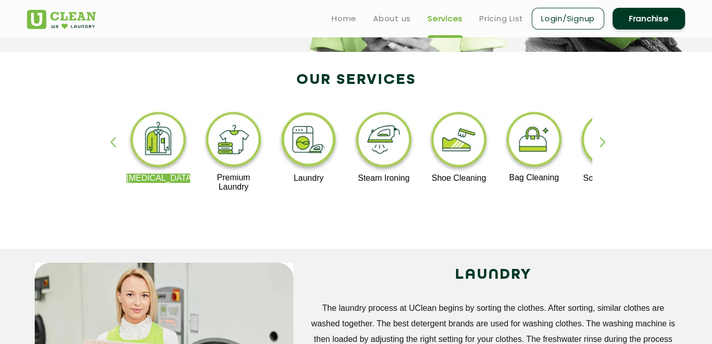
click at [226, 146] on img at bounding box center [234, 141] width 64 height 64
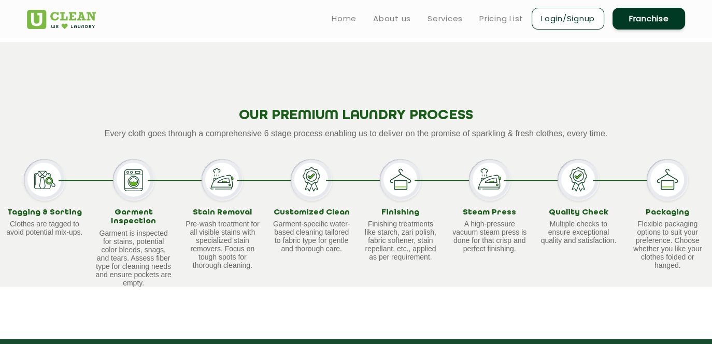
scroll to position [630, 0]
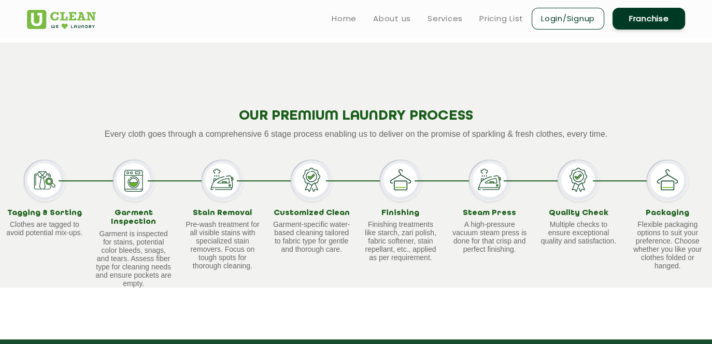
click at [42, 171] on img at bounding box center [44, 180] width 41 height 41
click at [500, 25] on ul "Home About us Services Pricing List Login/Signup Franchise" at bounding box center [505, 18] width 362 height 24
click at [504, 20] on link "Pricing List" at bounding box center [502, 18] width 44 height 12
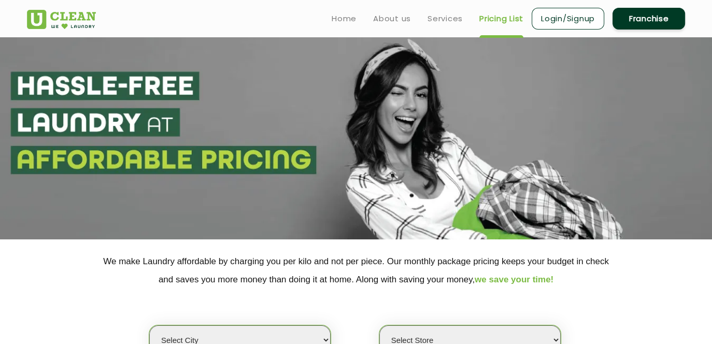
click at [574, 22] on link "Login/Signup" at bounding box center [568, 19] width 73 height 22
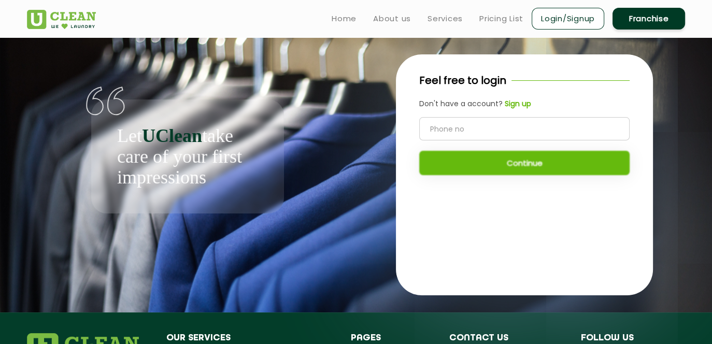
click at [519, 106] on b "Sign up" at bounding box center [518, 104] width 26 height 10
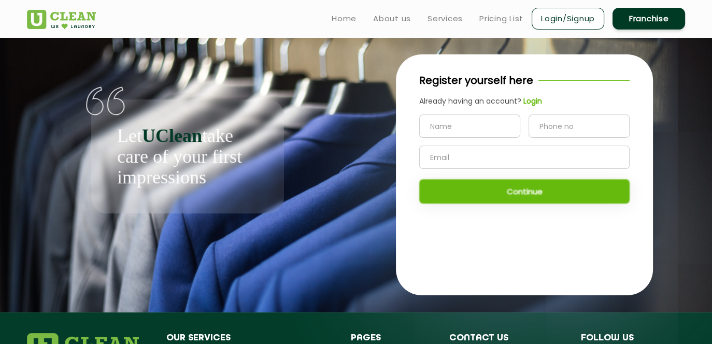
click at [445, 129] on input "text" at bounding box center [469, 126] width 101 height 23
